Goal: Find specific page/section: Find specific page/section

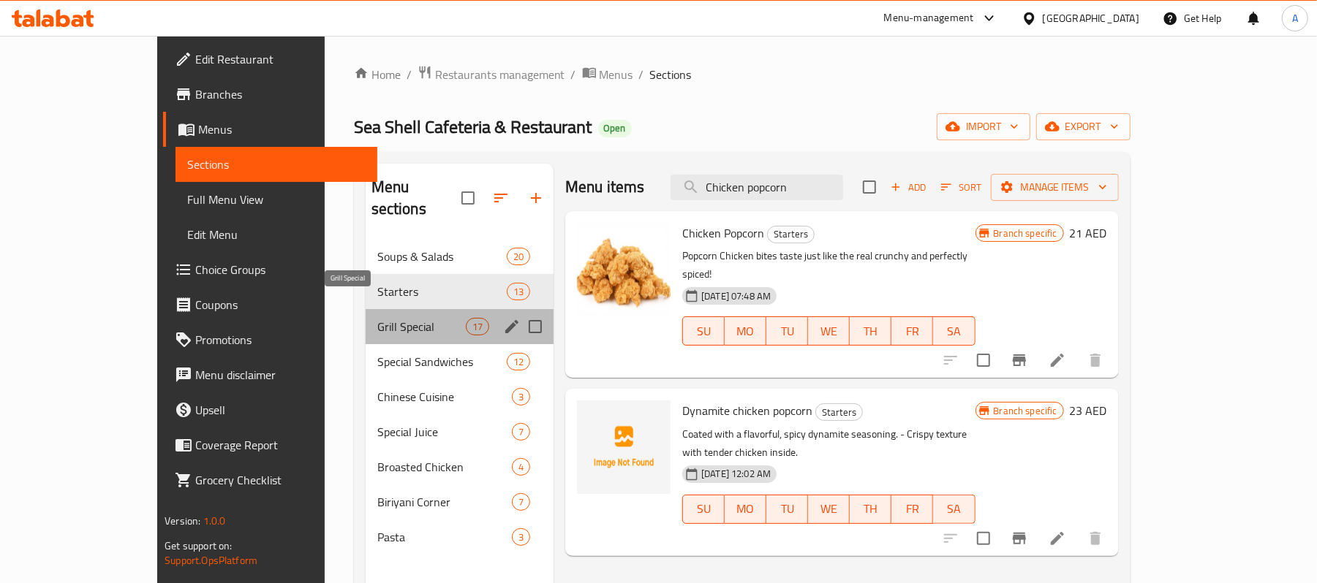
click at [377, 318] on span "Grill Special" at bounding box center [421, 327] width 88 height 18
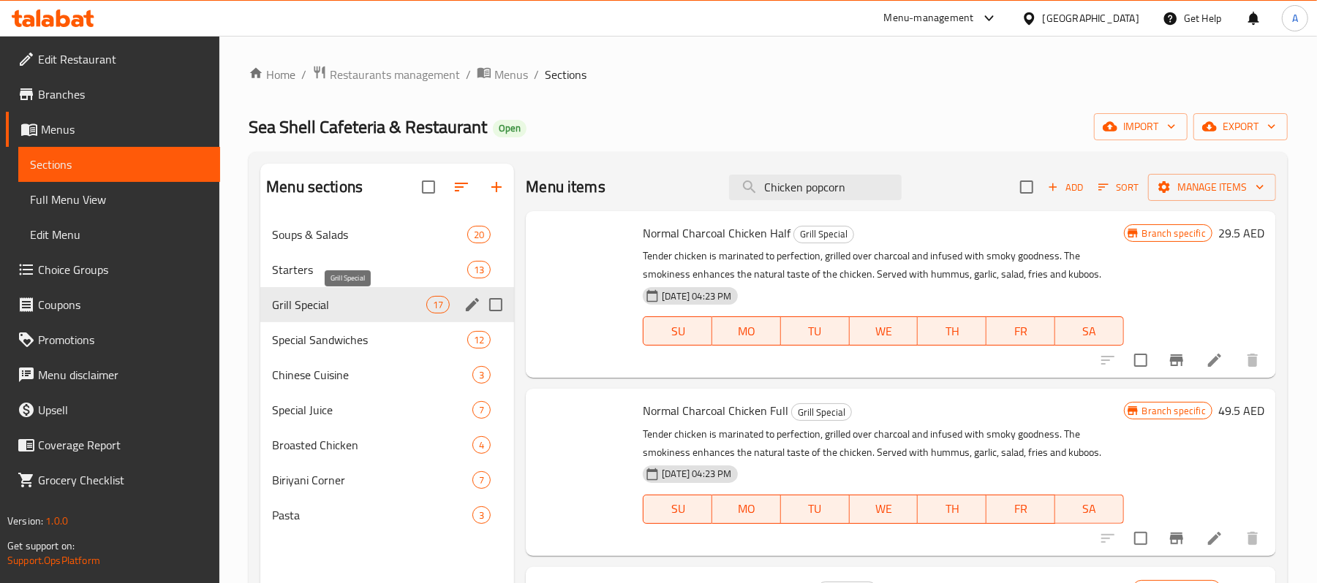
click at [295, 303] on span "Grill Special" at bounding box center [349, 305] width 154 height 18
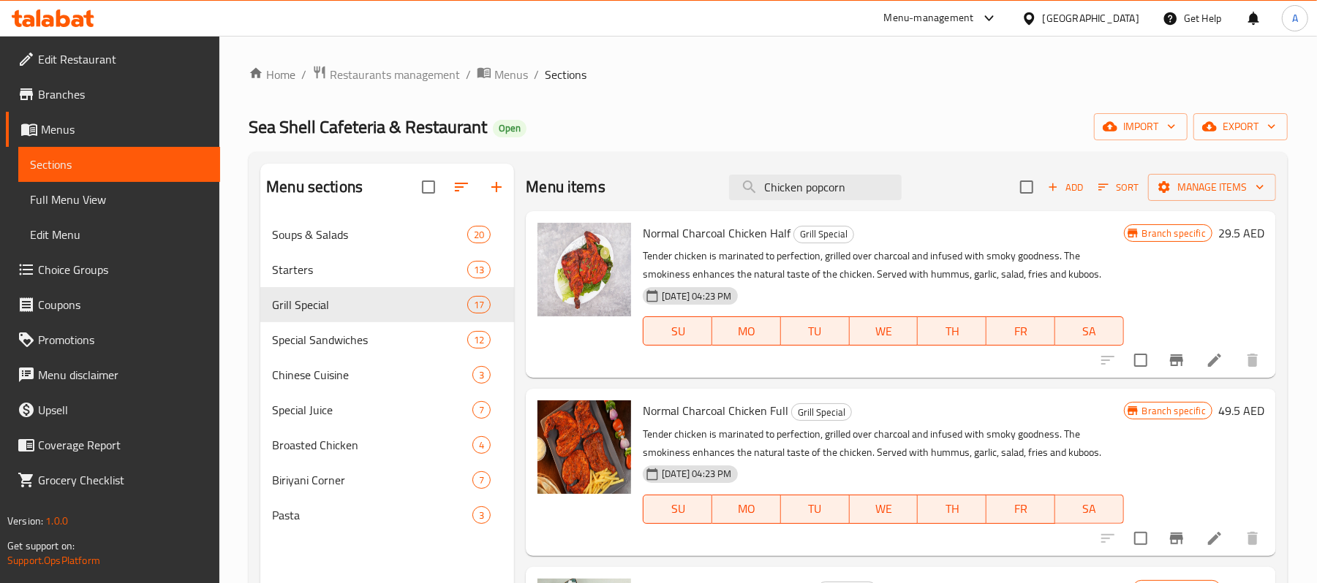
click at [726, 256] on p "Tender chicken is marinated to perfection, grilled over charcoal and infused wi…" at bounding box center [883, 265] width 480 height 37
click at [767, 200] on input "Chicken popcorn" at bounding box center [815, 188] width 173 height 26
click at [779, 191] on input "Chicken popcorn" at bounding box center [815, 188] width 173 height 26
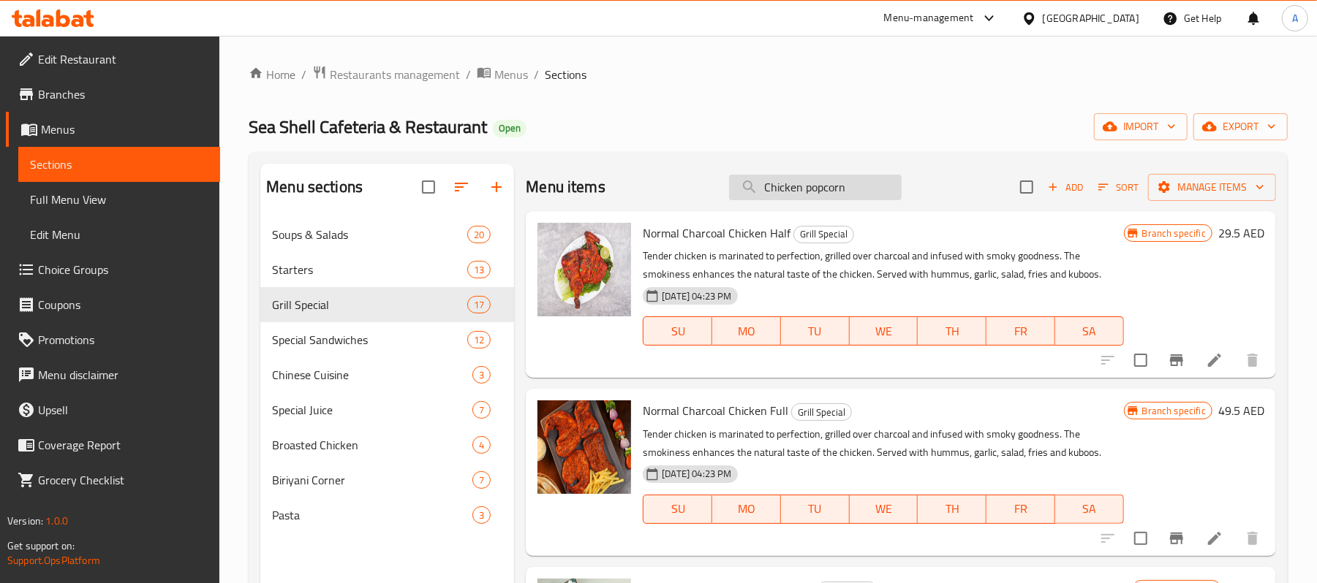
click at [779, 191] on input "Chicken popcorn" at bounding box center [815, 188] width 173 height 26
type input "Chien popcorn"
click at [779, 191] on input "Chien popcorn" at bounding box center [815, 188] width 173 height 26
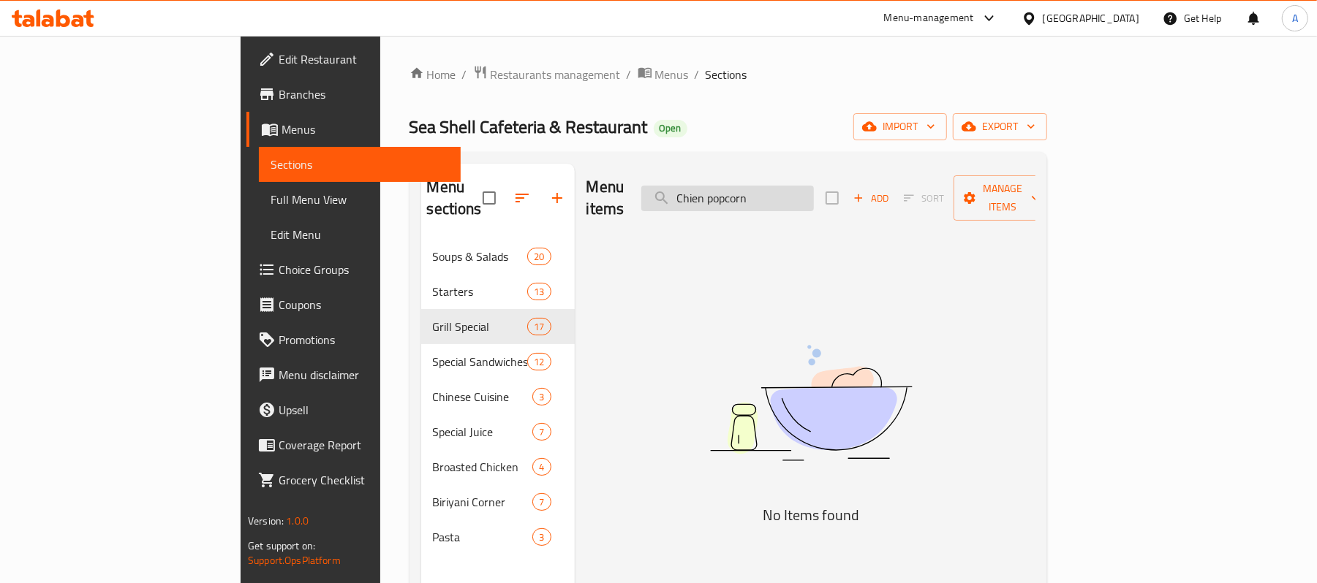
click at [779, 191] on input "Chien popcorn" at bounding box center [727, 199] width 173 height 26
click at [814, 186] on input "seashell" at bounding box center [727, 199] width 173 height 26
click at [782, 191] on input "seashell" at bounding box center [727, 199] width 173 height 26
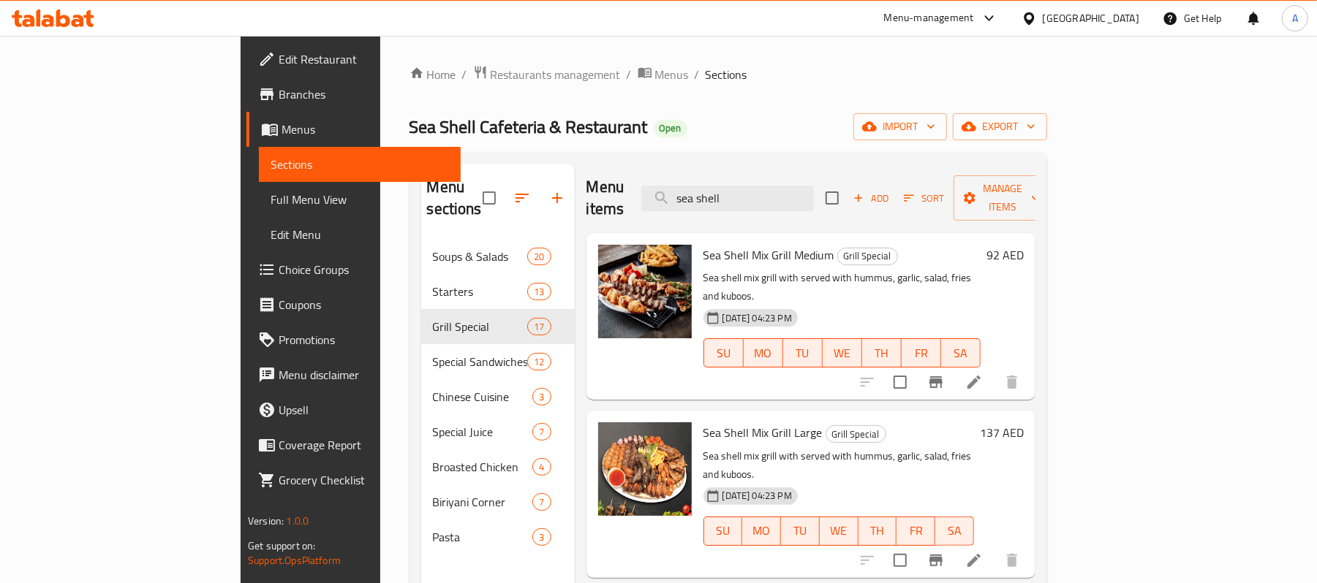
type input "sea shell"
click at [817, 303] on div "[DATE] 04:23 PM SU MO TU WE TH FR SA" at bounding box center [841, 342] width 289 height 79
click at [980, 417] on div "Sea Shell Mix Grill Large Grill Special Sea shell mix grill with served with hu…" at bounding box center [838, 494] width 282 height 155
